Goal: Transaction & Acquisition: Download file/media

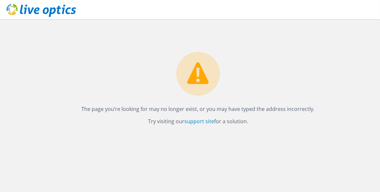
click at [345, 43] on div "The page you’re looking for may no longer exist, or you may have typed the addr…" at bounding box center [198, 72] width 364 height 106
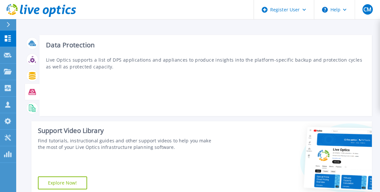
click at [32, 90] on icon at bounding box center [32, 91] width 7 height 7
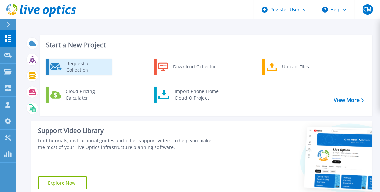
click at [79, 68] on div "Request a Collection" at bounding box center [86, 66] width 47 height 13
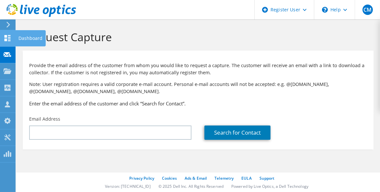
click at [10, 40] on icon at bounding box center [8, 38] width 8 height 6
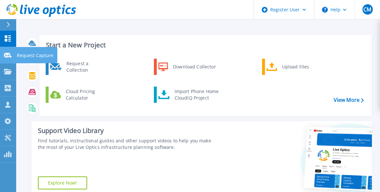
click at [12, 55] on link "Request Capture Request Capture" at bounding box center [8, 55] width 16 height 17
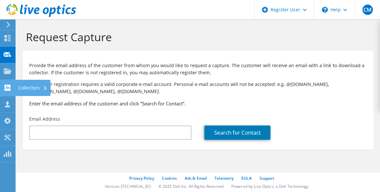
click at [6, 88] on use at bounding box center [8, 88] width 6 height 6
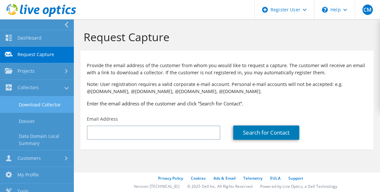
click at [37, 108] on link "Download Collector" at bounding box center [37, 104] width 74 height 17
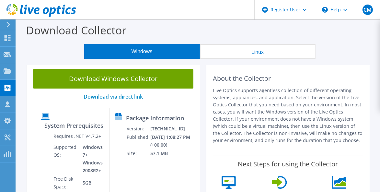
click at [118, 96] on link "Download via direct link" at bounding box center [113, 96] width 59 height 7
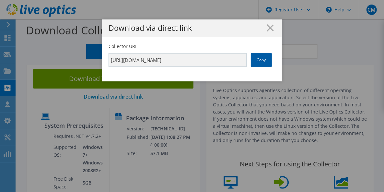
click at [256, 62] on link "Copy" at bounding box center [261, 60] width 21 height 14
click at [269, 29] on line at bounding box center [270, 28] width 6 height 6
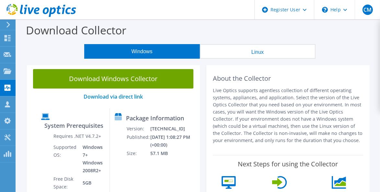
click at [264, 51] on button "Linux" at bounding box center [258, 51] width 116 height 15
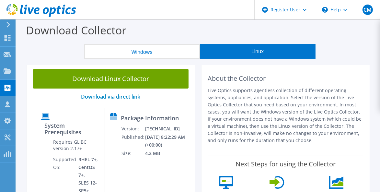
click at [102, 96] on link "Download via direct link" at bounding box center [110, 96] width 59 height 7
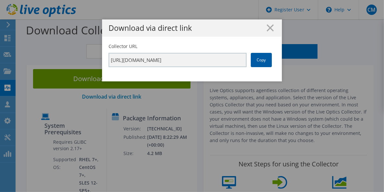
click at [256, 62] on link "Copy" at bounding box center [261, 60] width 21 height 14
click at [240, 30] on h1 "Download via direct link" at bounding box center [192, 27] width 167 height 7
click at [269, 26] on icon at bounding box center [270, 27] width 7 height 7
